Goal: Task Accomplishment & Management: Manage account settings

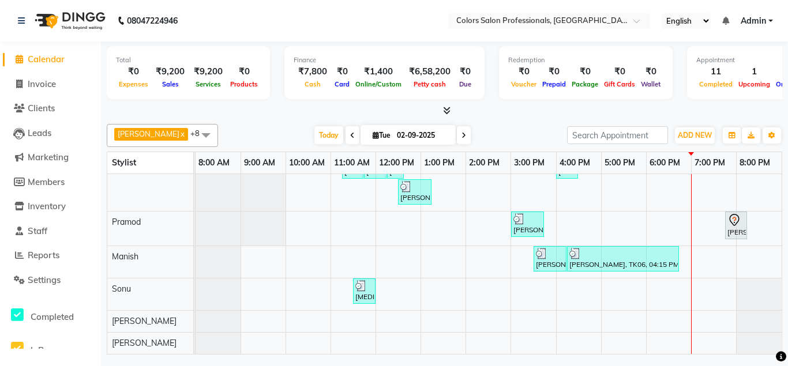
scroll to position [16, 0]
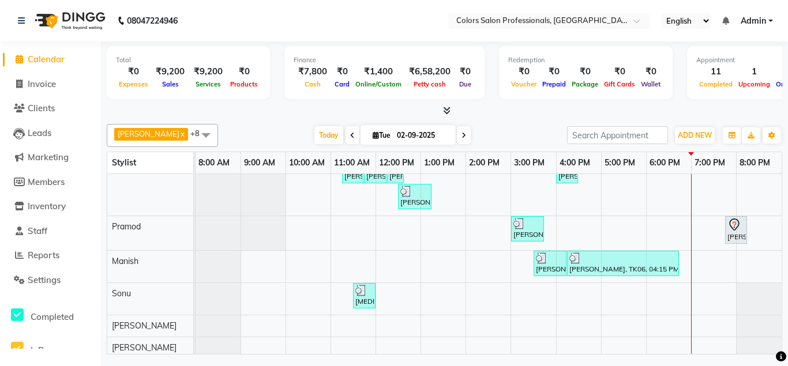
click at [708, 260] on div "[PERSON_NAME] Client, TK02, 11:15 AM-11:45 AM, Hair Cut - Hair Cut [DEMOGRAPHIC…" at bounding box center [489, 287] width 586 height 259
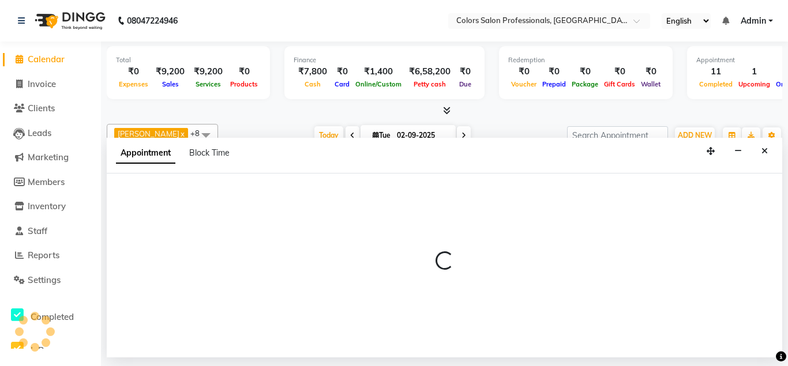
select select "60230"
select select "tentative"
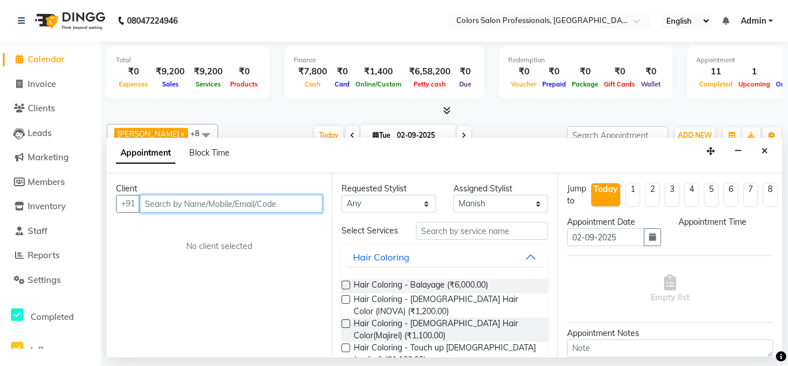
select select "1140"
click at [163, 203] on input "text" at bounding box center [231, 204] width 183 height 18
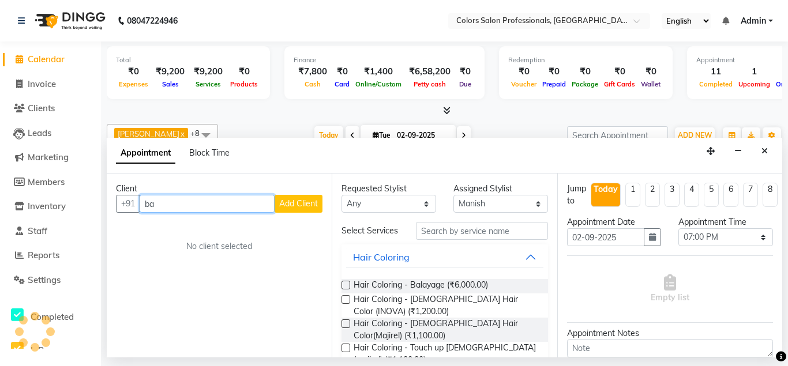
type input "b"
type input "p"
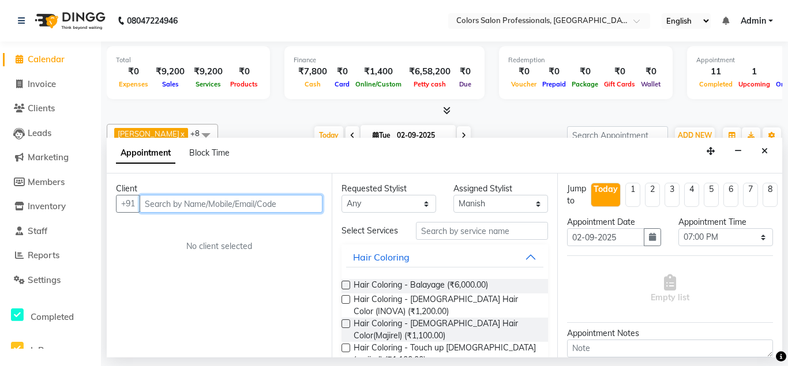
type input "p"
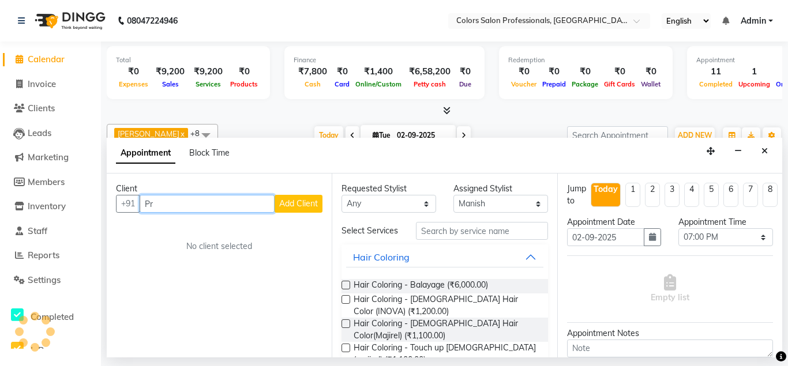
type input "P"
type input "B"
type input "j"
type input "s"
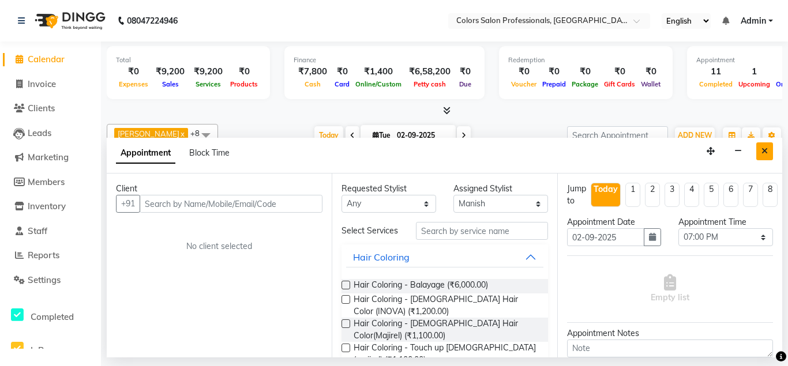
click at [764, 144] on button "Close" at bounding box center [765, 152] width 17 height 18
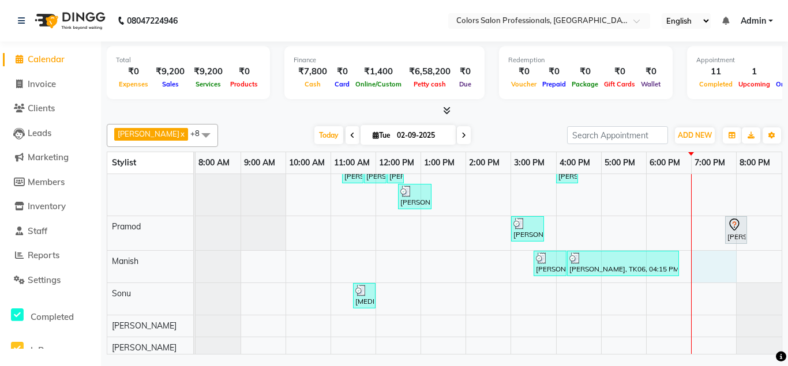
click at [711, 263] on div "[PERSON_NAME] Client, TK02, 11:15 AM-11:45 AM, Hair Cut - Hair Cut [DEMOGRAPHIC…" at bounding box center [489, 287] width 586 height 259
select select "1140"
select select "tentative"
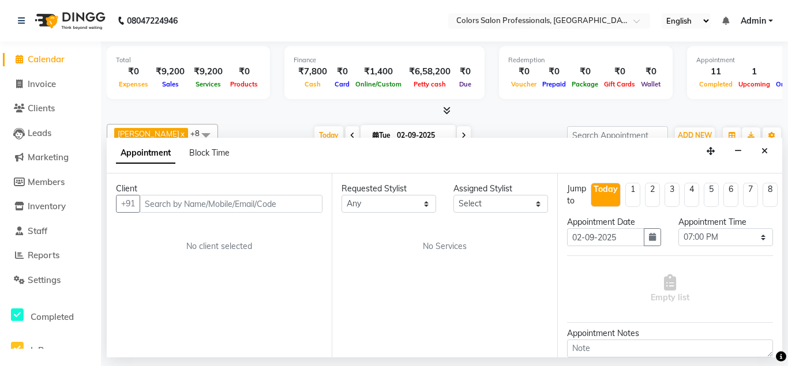
click at [163, 203] on input "text" at bounding box center [231, 204] width 183 height 18
click at [769, 155] on button "Close" at bounding box center [765, 152] width 17 height 18
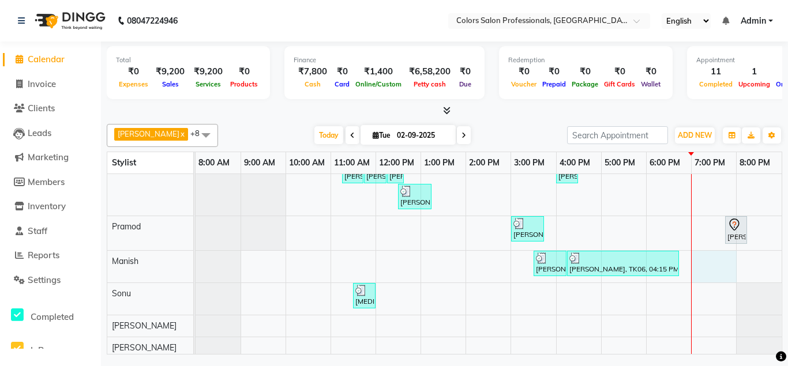
click at [703, 264] on div "[PERSON_NAME] Client, TK02, 11:15 AM-11:45 AM, Hair Cut - Hair Cut [DEMOGRAPHIC…" at bounding box center [489, 287] width 586 height 259
select select "1140"
select select "tentative"
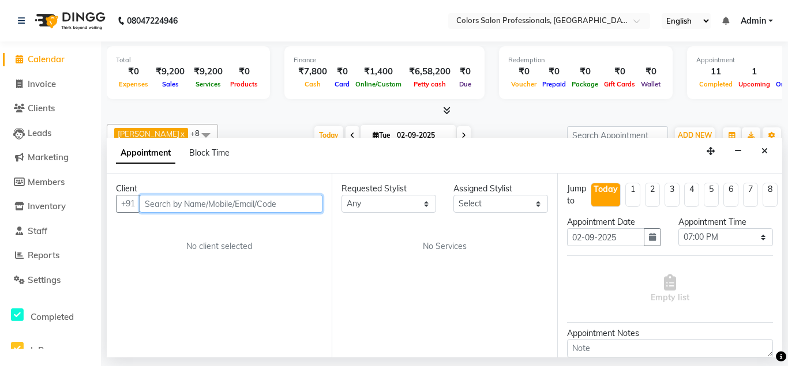
click at [167, 203] on input "text" at bounding box center [231, 204] width 183 height 18
click at [23, 24] on icon at bounding box center [21, 21] width 7 height 8
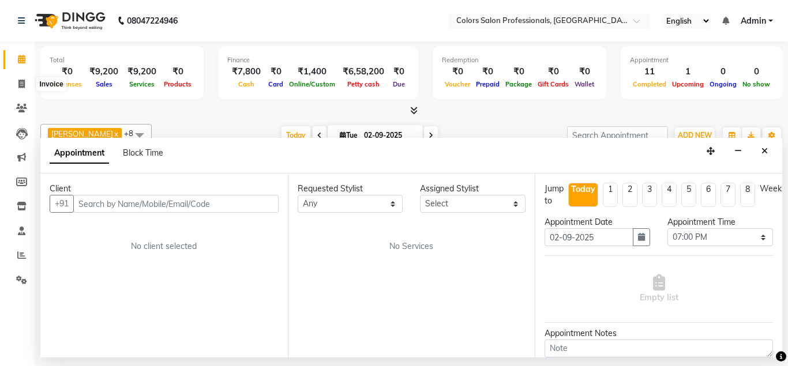
click at [30, 73] on li "Invoice" at bounding box center [17, 84] width 35 height 25
drag, startPoint x: 23, startPoint y: 24, endPoint x: 21, endPoint y: 32, distance: 8.8
click at [23, 23] on icon at bounding box center [21, 21] width 7 height 8
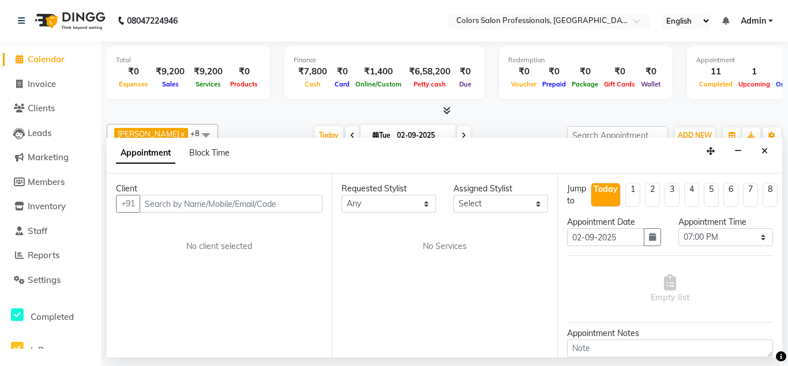
click at [18, 62] on icon at bounding box center [20, 59] width 8 height 9
click at [769, 158] on button "Close" at bounding box center [765, 152] width 17 height 18
